Goal: Transaction & Acquisition: Purchase product/service

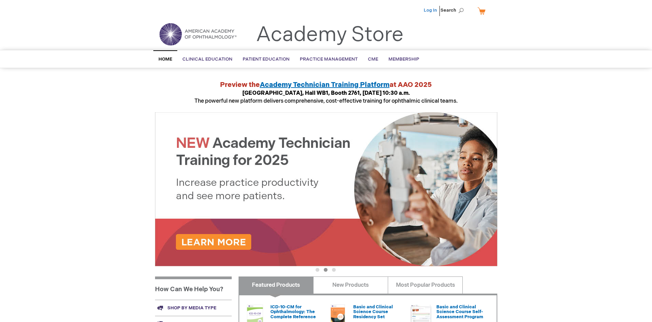
click at [431, 10] on link "Log In" at bounding box center [430, 10] width 13 height 5
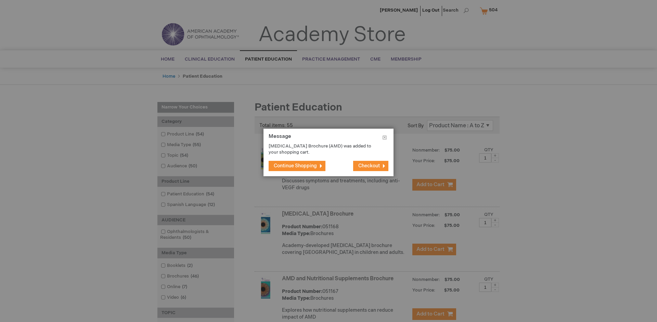
click at [295, 166] on span "Continue Shopping" at bounding box center [295, 166] width 43 height 6
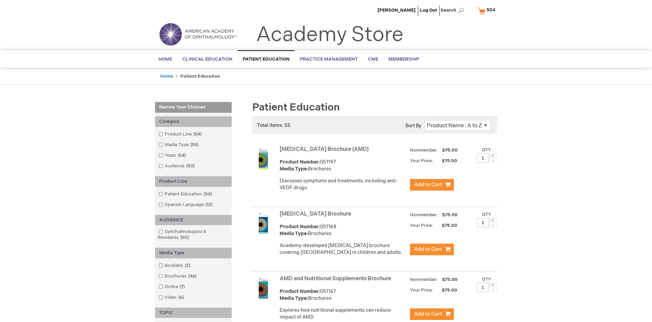
click at [337, 282] on link "AMD and Nutritional Supplements Brochure" at bounding box center [336, 279] width 112 height 7
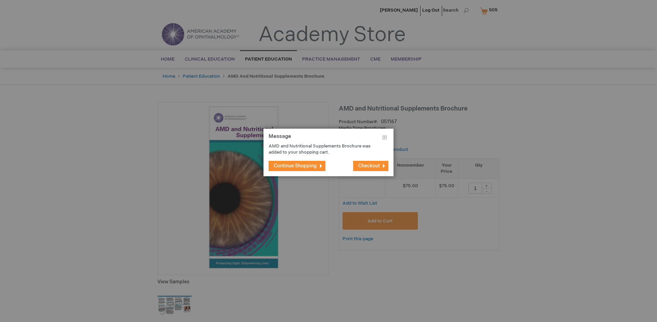
click at [295, 166] on span "Continue Shopping" at bounding box center [295, 166] width 43 height 6
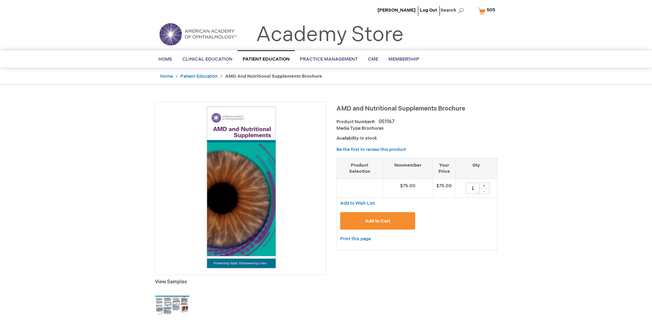
click at [487, 11] on span "505" at bounding box center [491, 9] width 9 height 5
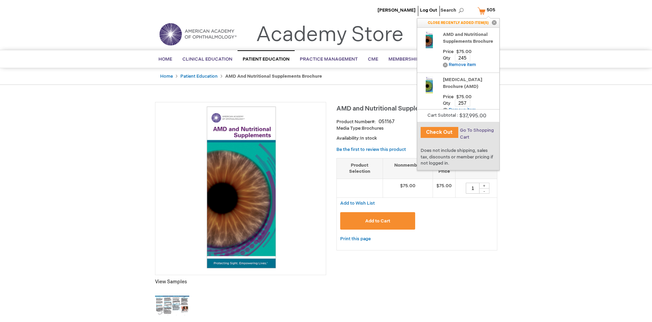
click at [476, 130] on span "Go To Shopping Cart" at bounding box center [477, 134] width 34 height 12
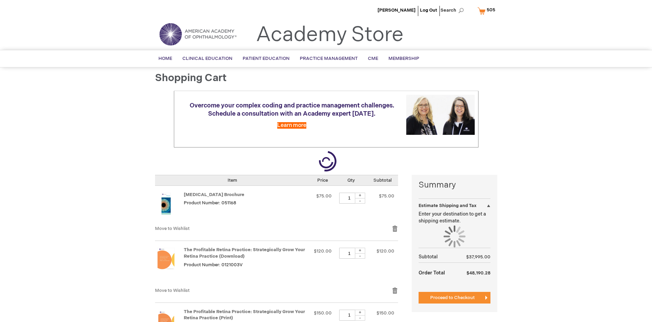
select select "US"
select select "41"
